Goal: Task Accomplishment & Management: Manage account settings

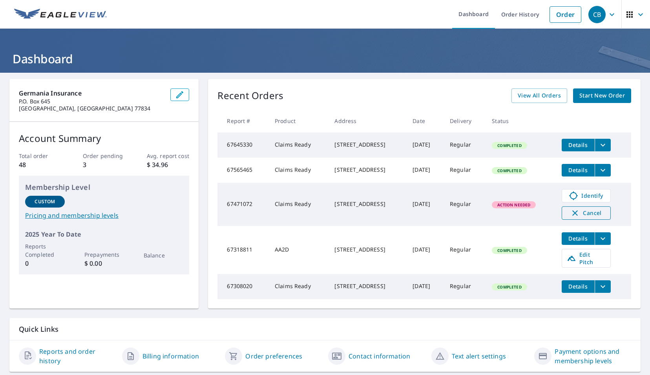
click at [572, 218] on icon "button" at bounding box center [575, 212] width 9 height 9
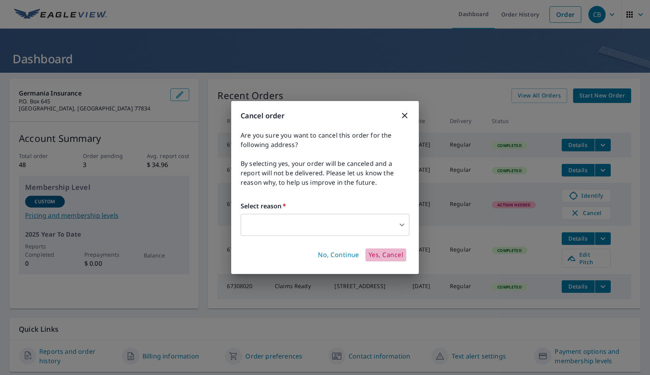
click at [384, 254] on span "Yes, Cancel" at bounding box center [386, 255] width 35 height 9
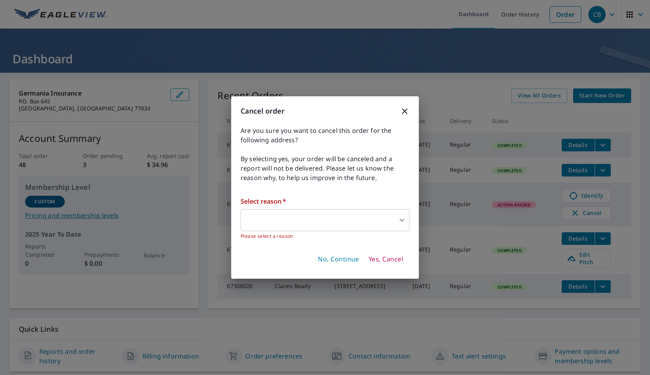
drag, startPoint x: 386, startPoint y: 233, endPoint x: 381, endPoint y: 230, distance: 5.3
click at [381, 230] on div "Select reason   * ​ ​ Please select a reason" at bounding box center [325, 218] width 169 height 44
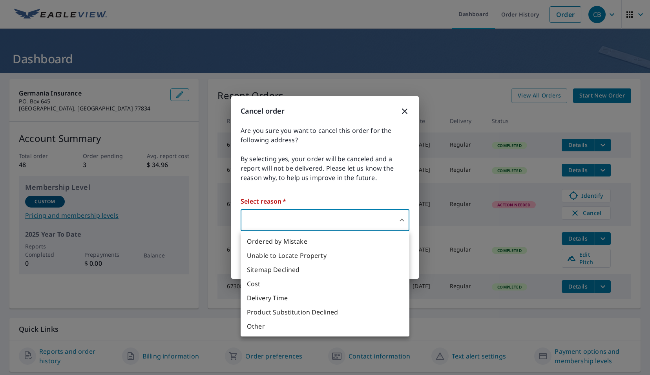
click at [378, 222] on body "CB CB Dashboard Order History Order CB Dashboard Germania Insurance P.O. [GEOGR…" at bounding box center [325, 187] width 650 height 375
click at [300, 328] on li "Other" at bounding box center [325, 326] width 169 height 14
type input "36"
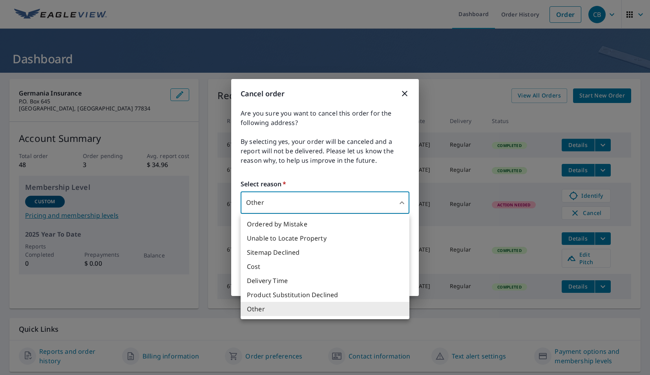
click at [348, 208] on body "CB CB Dashboard Order History Order CB Dashboard Germania Insurance P.O. [GEOGR…" at bounding box center [325, 187] width 650 height 375
click at [314, 186] on div at bounding box center [325, 187] width 650 height 375
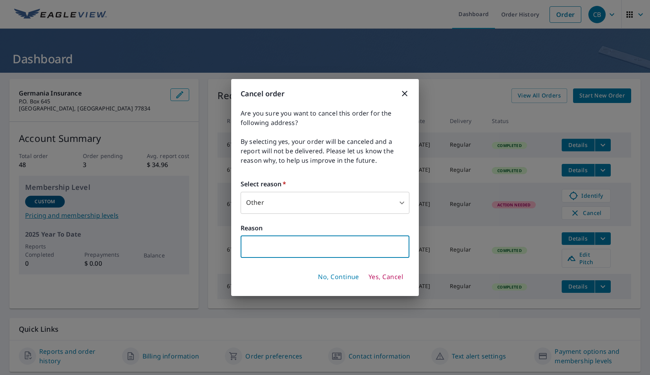
click at [321, 253] on input "text" at bounding box center [325, 247] width 169 height 22
type input "not needed"
click at [390, 277] on span "Yes, Cancel" at bounding box center [386, 277] width 35 height 9
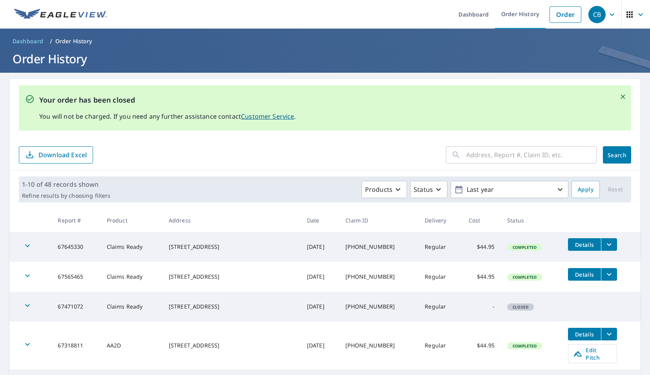
click at [619, 97] on icon "Close" at bounding box center [623, 97] width 8 height 8
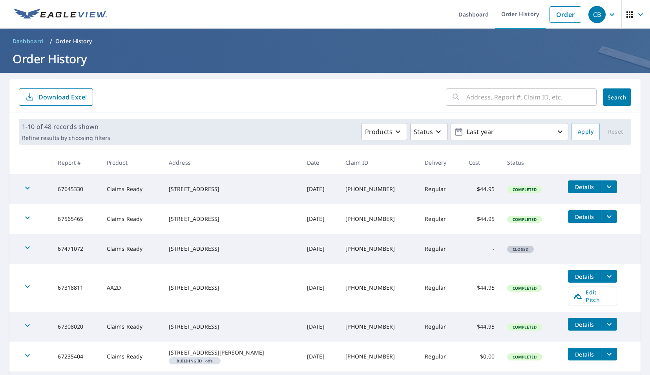
click at [474, 100] on input "text" at bounding box center [532, 97] width 130 height 22
paste input "[STREET_ADDRESS]"
type input "[STREET_ADDRESS]"
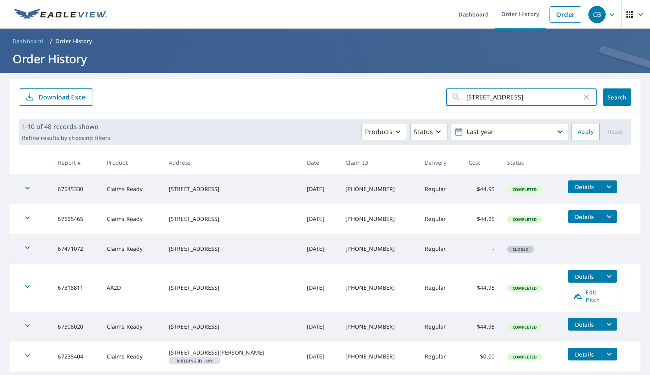
scroll to position [0, 21]
click at [613, 100] on span "Search" at bounding box center [618, 96] width 16 height 7
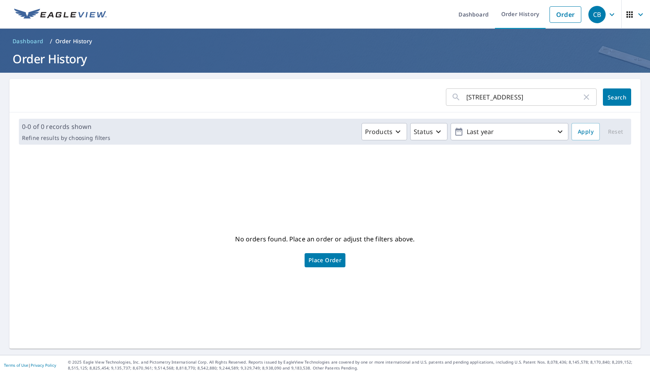
click at [584, 96] on icon "button" at bounding box center [586, 96] width 5 height 5
click at [557, 16] on link "Order" at bounding box center [566, 14] width 32 height 16
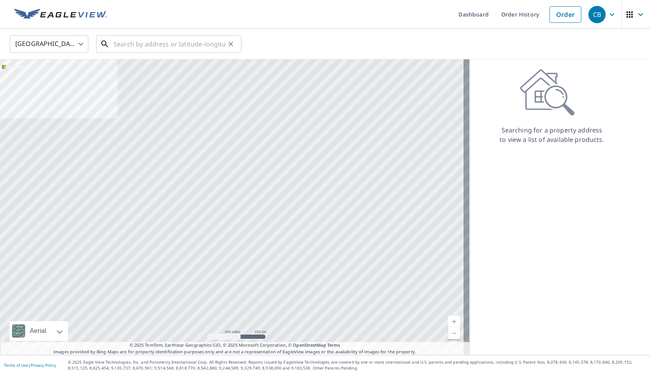
click at [160, 49] on input "text" at bounding box center [170, 44] width 112 height 22
paste input "[STREET_ADDRESS]"
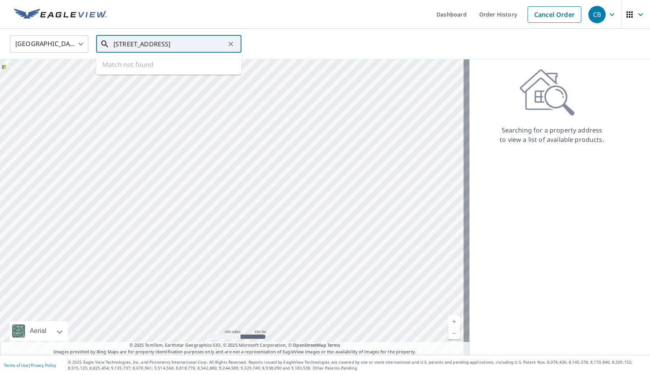
scroll to position [0, 25]
click at [168, 63] on span "[STREET_ADDRESS]" at bounding box center [173, 66] width 123 height 9
type input "[STREET_ADDRESS]"
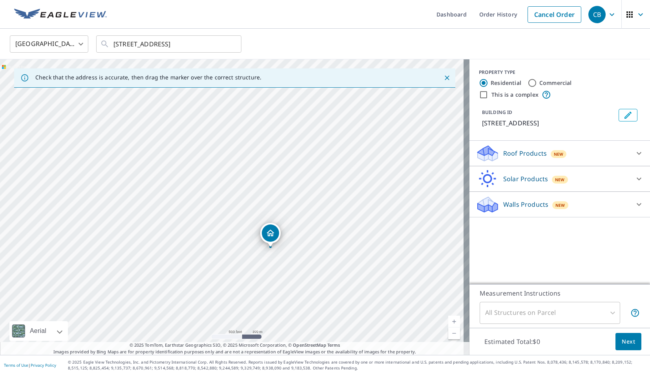
drag, startPoint x: 291, startPoint y: 242, endPoint x: 256, endPoint y: 299, distance: 67.2
click at [256, 299] on div "[STREET_ADDRESS]" at bounding box center [235, 206] width 470 height 295
